Goal: Use online tool/utility

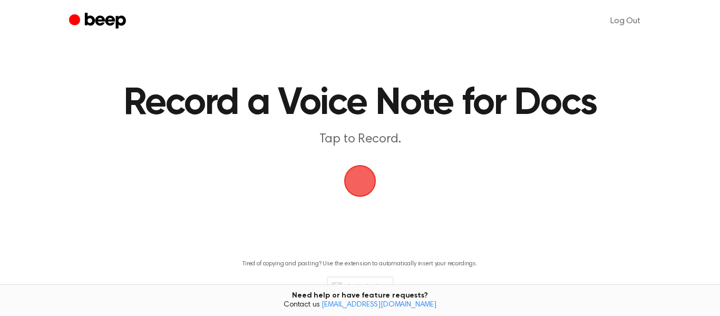
click at [311, 235] on main "Record a Voice Note for Docs Tap to Record. Tired of copying and pasting? Use t…" at bounding box center [360, 167] width 720 height 335
click at [157, 296] on div "Need help or have feature requests? Contact us support@beepaudio.com" at bounding box center [360, 300] width 720 height 32
click at [375, 174] on span "button" at bounding box center [360, 181] width 30 height 30
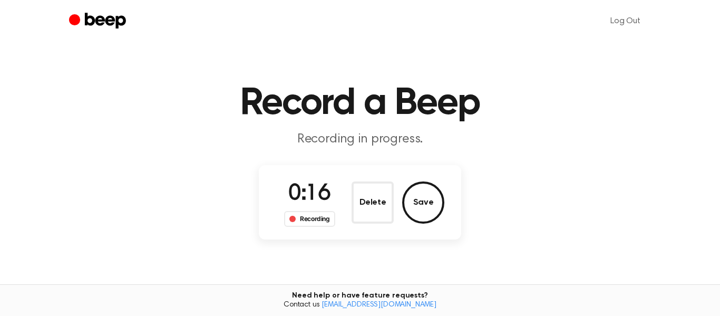
click at [311, 198] on span "0:16" at bounding box center [309, 194] width 42 height 22
click at [315, 219] on div "Recording" at bounding box center [309, 219] width 51 height 16
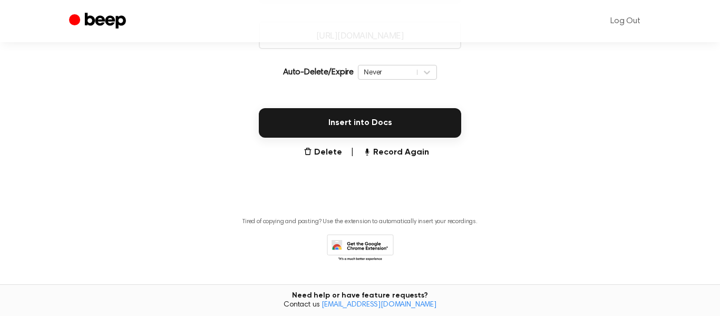
scroll to position [248, 0]
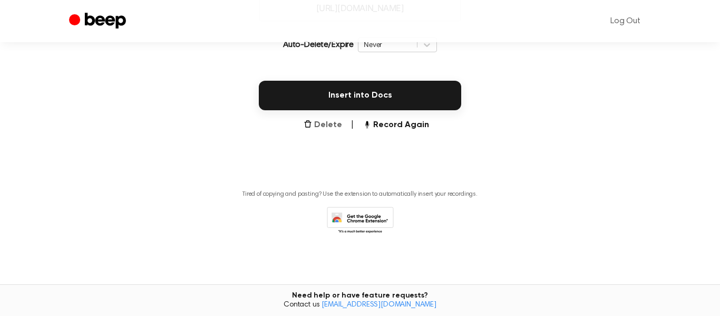
click at [331, 124] on button "Delete" at bounding box center [323, 125] width 38 height 13
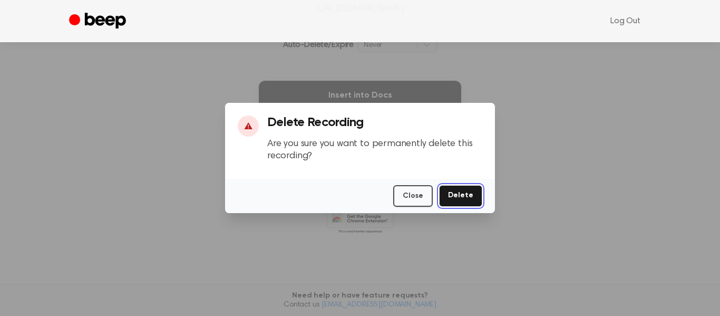
click at [458, 202] on button "Delete" at bounding box center [460, 196] width 43 height 22
